Goal: Task Accomplishment & Management: Manage account settings

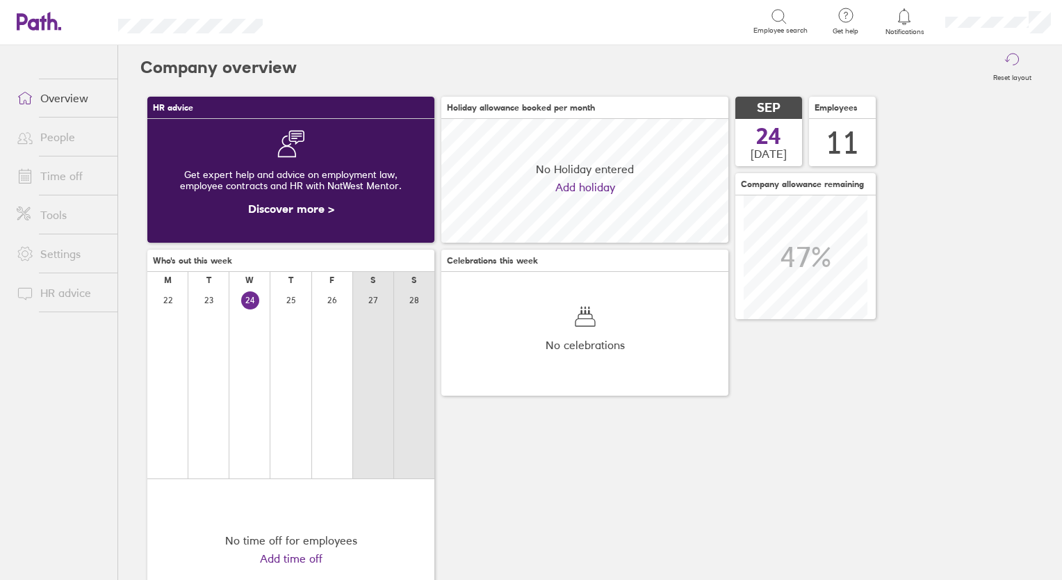
scroll to position [124, 286]
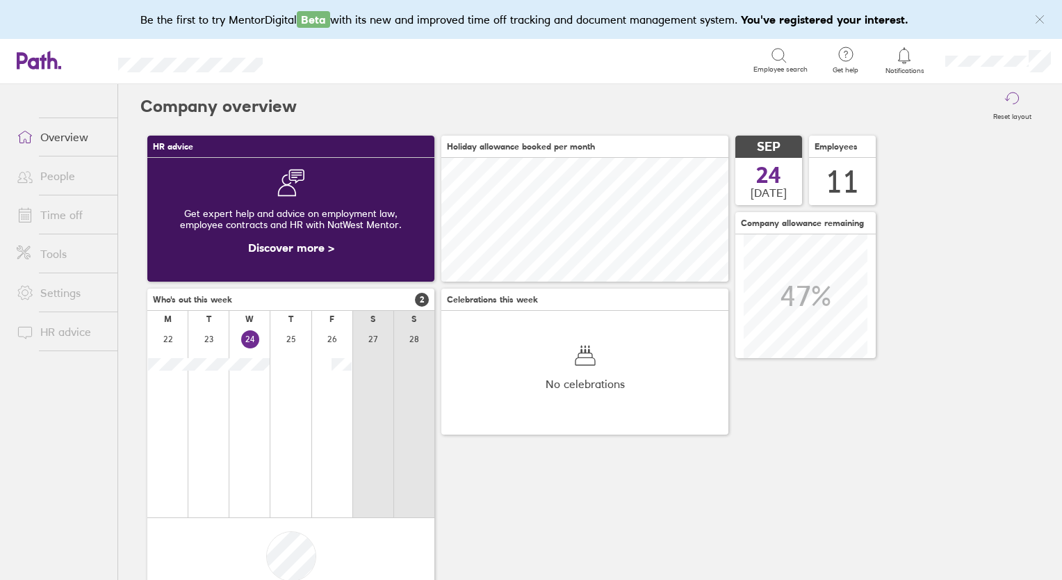
click at [58, 177] on link "People" at bounding box center [62, 176] width 112 height 28
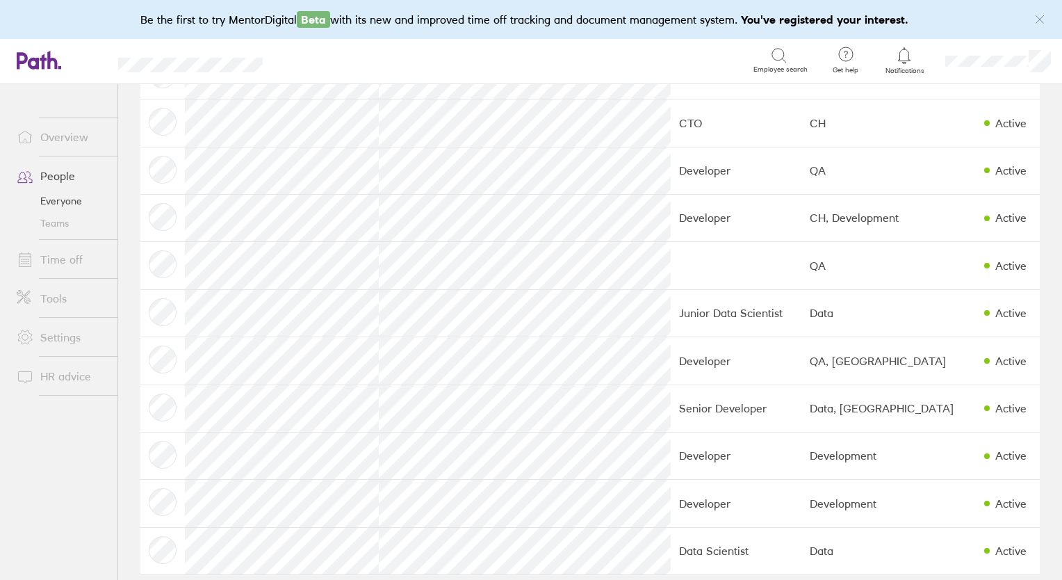
scroll to position [126, 0]
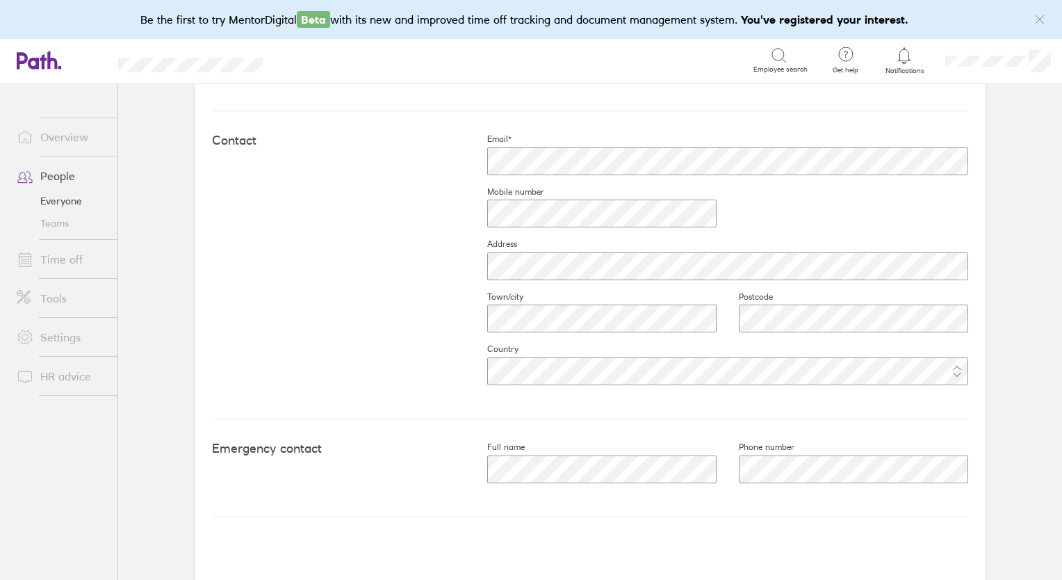
scroll to position [598, 0]
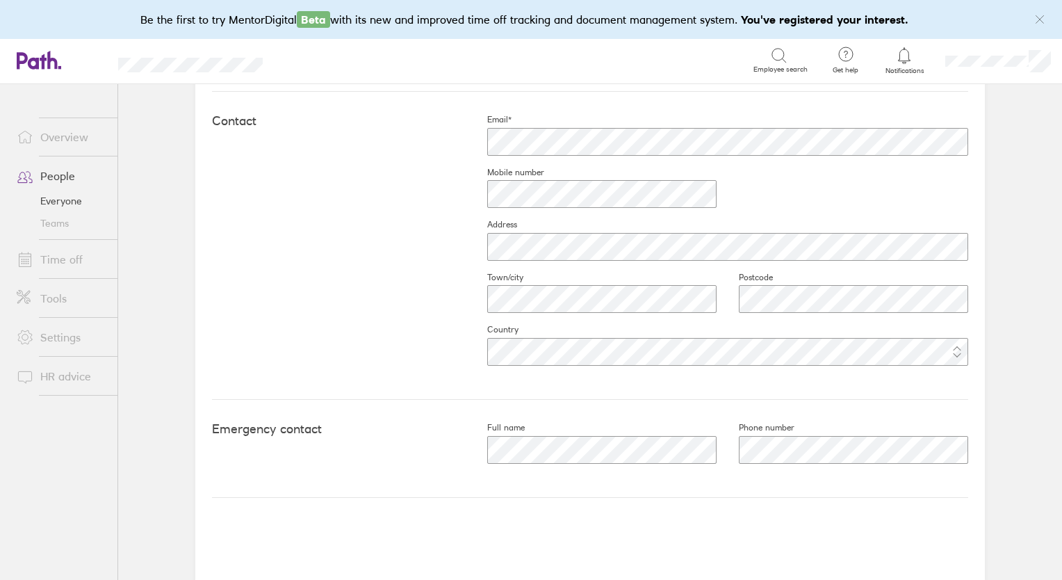
click at [990, 243] on main "Book holiday Personal info Documents Settings Time off Upload image Choose file…" at bounding box center [590, 331] width 944 height 495
